Goal: Information Seeking & Learning: Learn about a topic

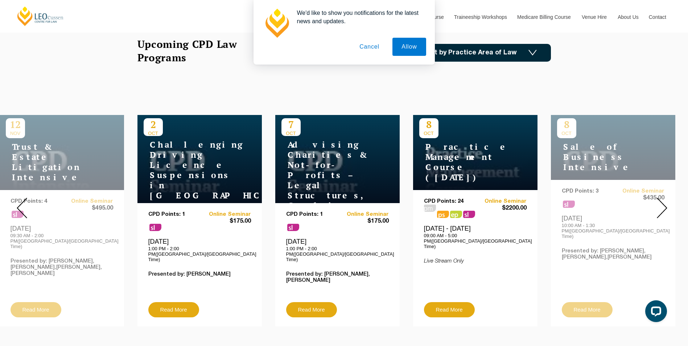
click at [664, 198] on img at bounding box center [662, 208] width 11 height 21
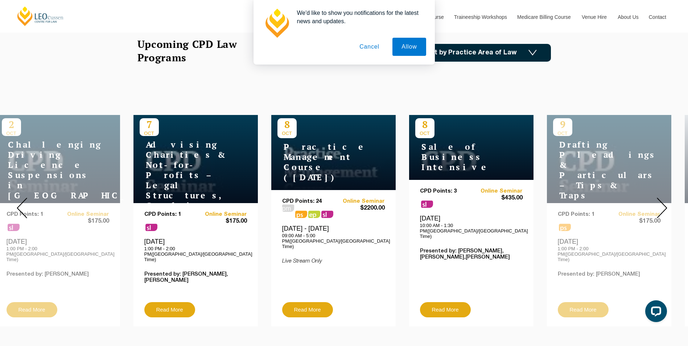
drag, startPoint x: 426, startPoint y: 153, endPoint x: 420, endPoint y: 157, distance: 7.7
click at [420, 157] on h4 "Sale of Business Intensive" at bounding box center [461, 157] width 91 height 30
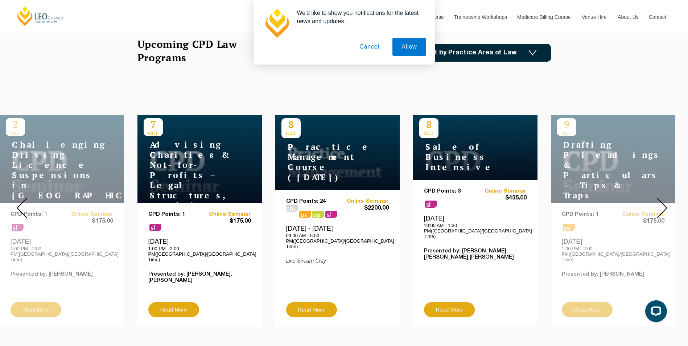
click at [364, 50] on button "Cancel" at bounding box center [370, 47] width 38 height 18
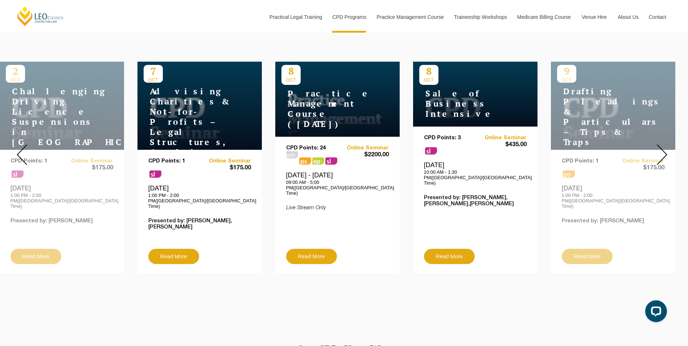
scroll to position [254, 0]
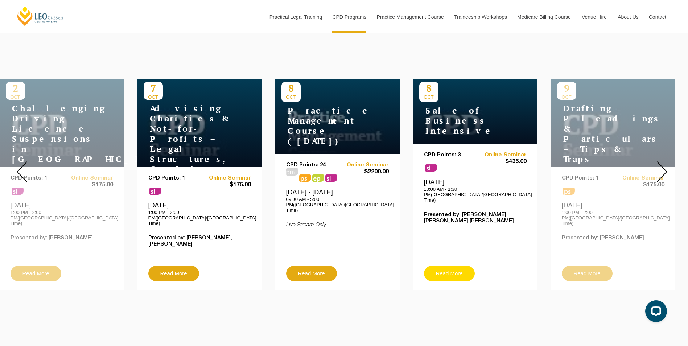
click at [446, 266] on link "Read More" at bounding box center [449, 273] width 51 height 15
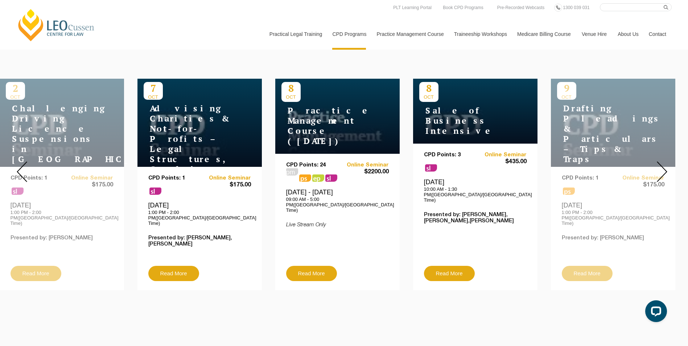
click at [662, 164] on img at bounding box center [662, 171] width 11 height 21
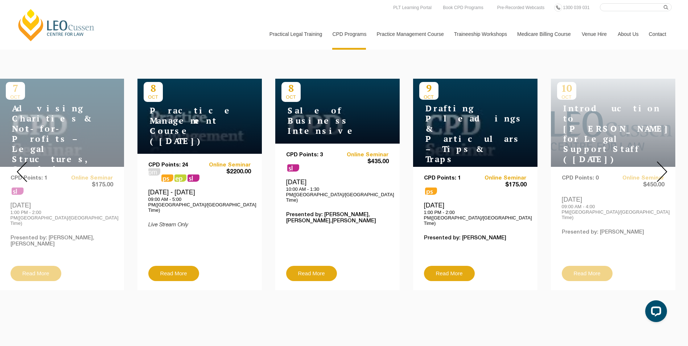
click at [662, 164] on img at bounding box center [662, 171] width 11 height 21
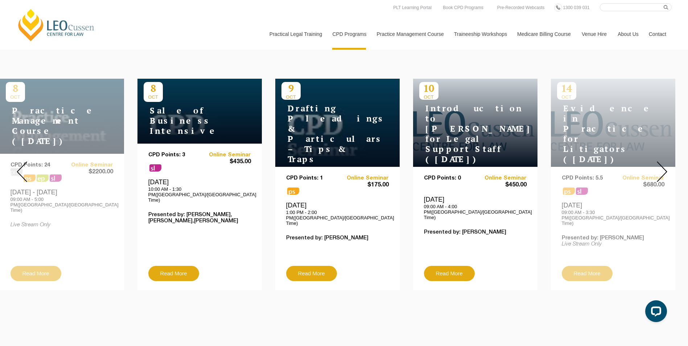
click at [662, 164] on img at bounding box center [662, 171] width 11 height 21
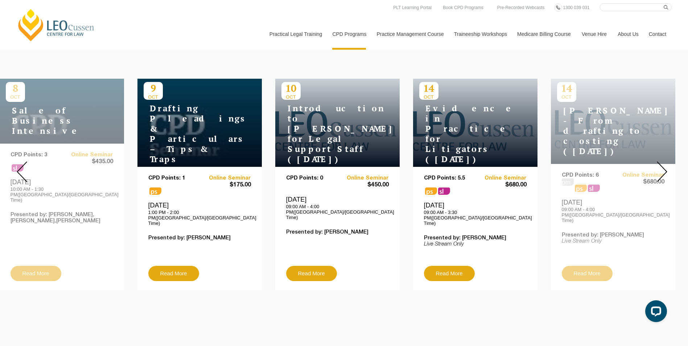
click at [662, 163] on img at bounding box center [662, 171] width 11 height 21
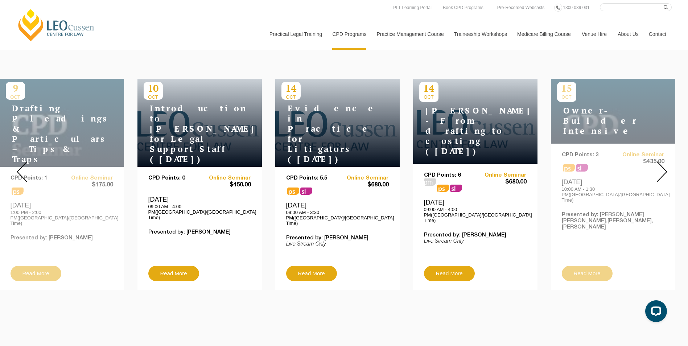
click at [662, 163] on img at bounding box center [662, 171] width 11 height 21
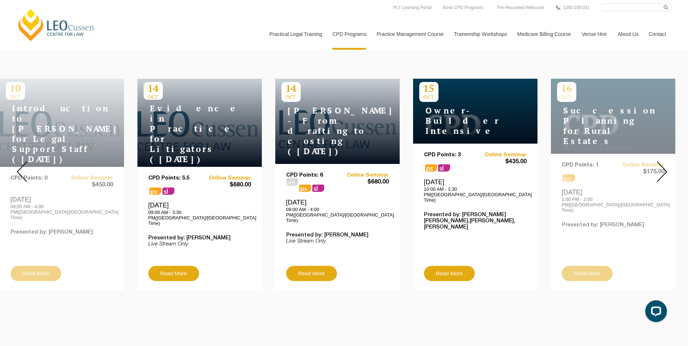
click at [662, 163] on img at bounding box center [662, 171] width 11 height 21
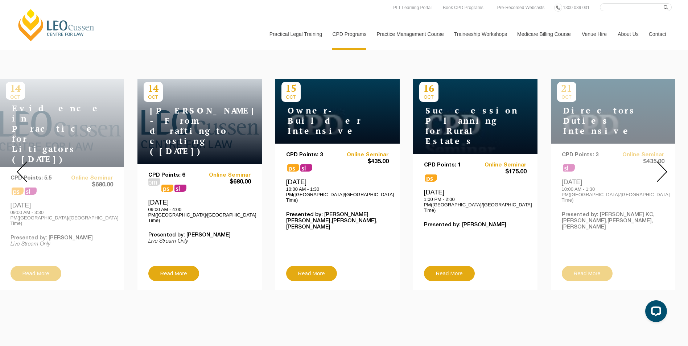
click at [662, 163] on img at bounding box center [662, 171] width 11 height 21
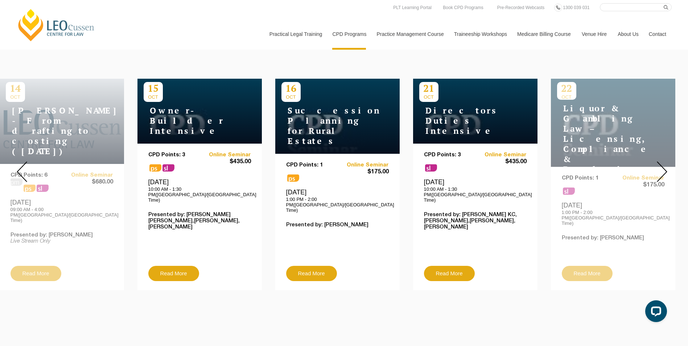
click at [662, 169] on img at bounding box center [662, 171] width 11 height 21
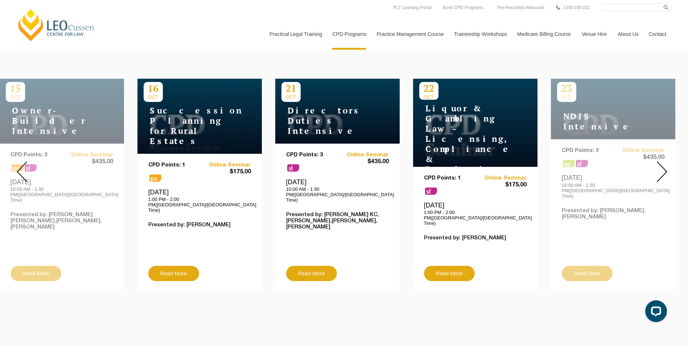
click at [662, 169] on img at bounding box center [662, 171] width 11 height 21
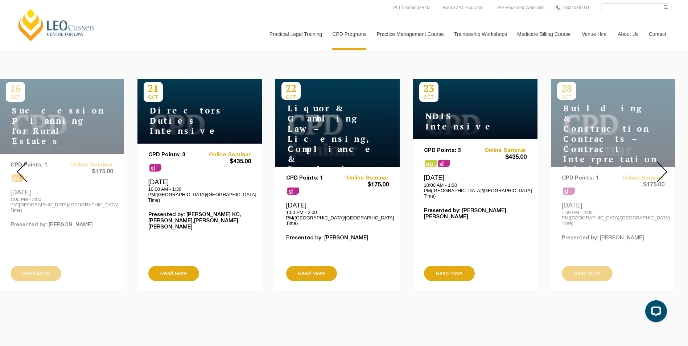
click at [660, 166] on img at bounding box center [662, 171] width 11 height 21
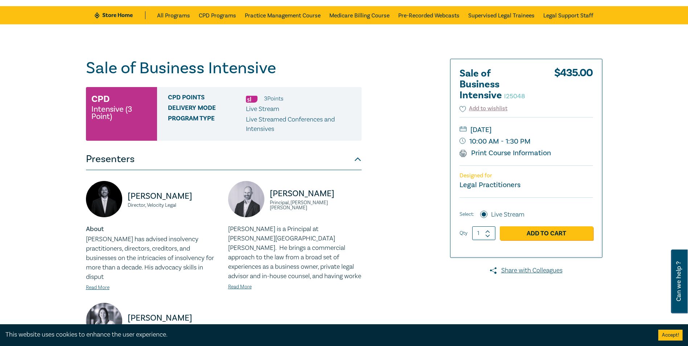
scroll to position [218, 0]
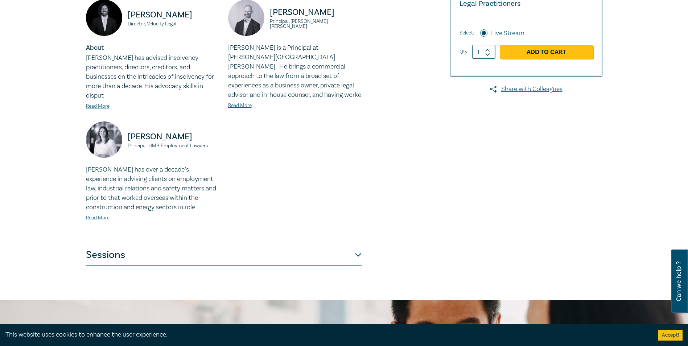
click at [353, 255] on button "Sessions" at bounding box center [224, 255] width 276 height 22
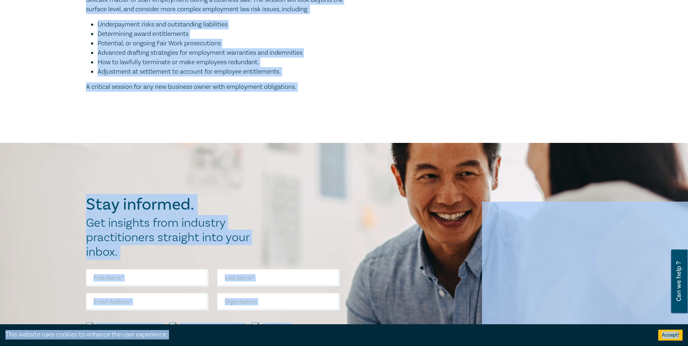
scroll to position [743, 0]
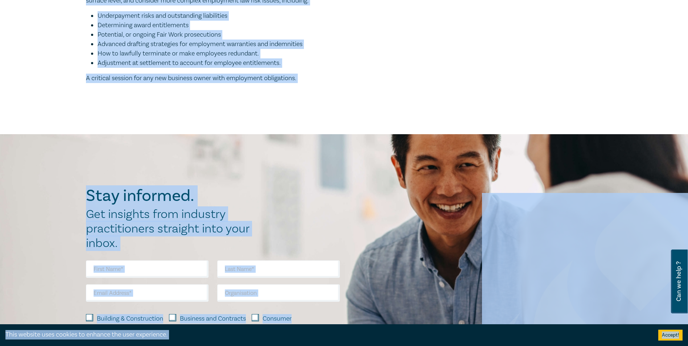
drag, startPoint x: 81, startPoint y: 97, endPoint x: 317, endPoint y: 77, distance: 236.4
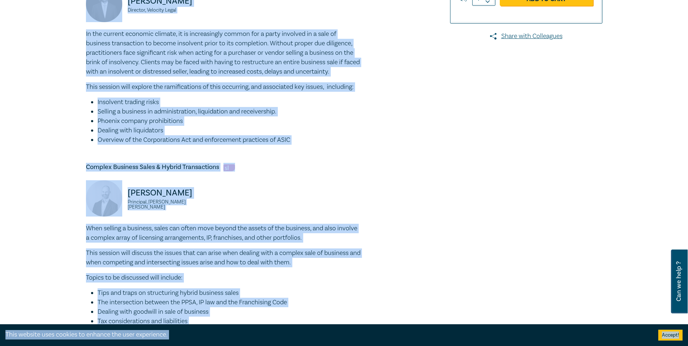
scroll to position [162, 0]
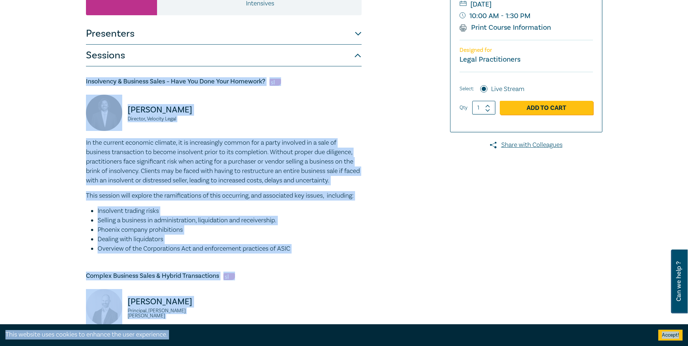
copy div "Insolvency & Business Sales – Have You Done Your Homework? Seamus Ryan Director…"
click at [214, 160] on p "In the current economic climate, it is increasingly common for a party involved…" at bounding box center [224, 161] width 276 height 47
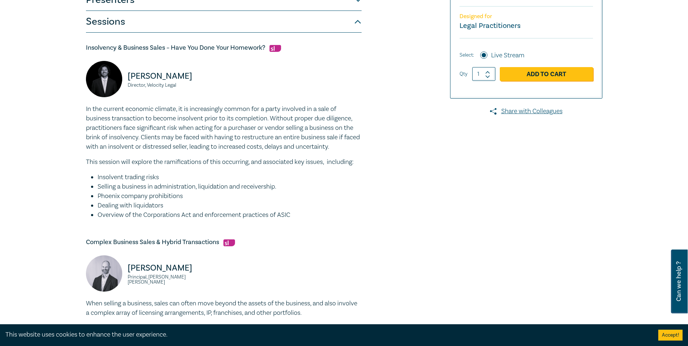
scroll to position [0, 0]
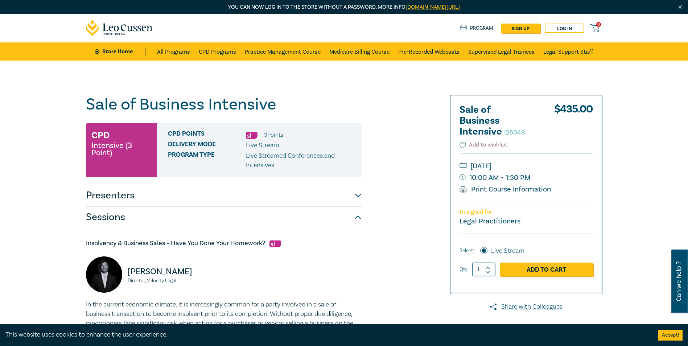
drag, startPoint x: 497, startPoint y: 185, endPoint x: 105, endPoint y: 311, distance: 411.5
click at [496, 185] on link "Print Course Information" at bounding box center [506, 189] width 92 height 9
click at [106, 306] on p "In the current economic climate, it is increasingly common for a party involved…" at bounding box center [224, 323] width 276 height 47
